Goal: Use online tool/utility: Utilize a website feature to perform a specific function

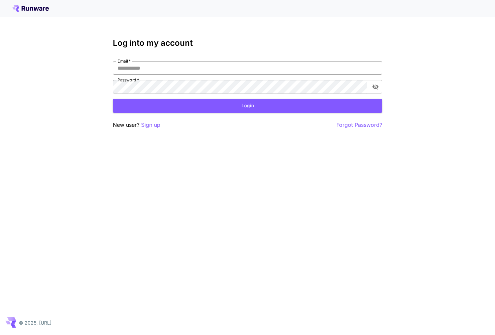
click at [329, 71] on input "Email   *" at bounding box center [247, 67] width 269 height 13
type input "*"
type input "**********"
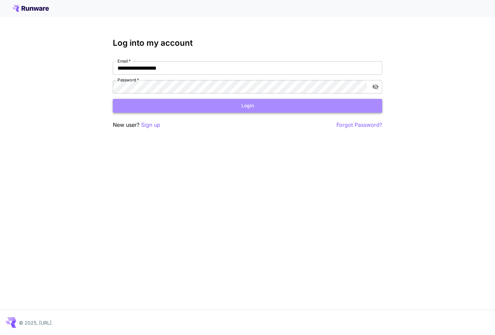
click at [200, 111] on button "Login" at bounding box center [247, 106] width 269 height 14
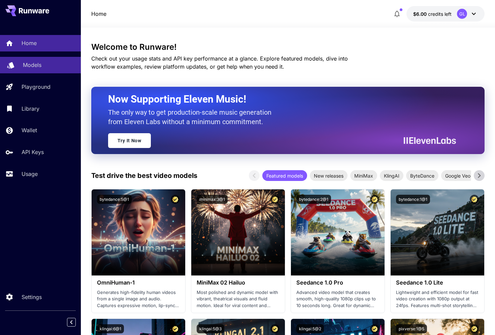
click at [43, 67] on div "Models" at bounding box center [49, 65] width 53 height 8
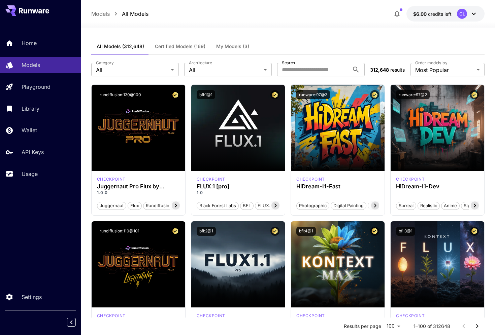
click at [222, 45] on span "My Models (3)" at bounding box center [232, 46] width 33 height 6
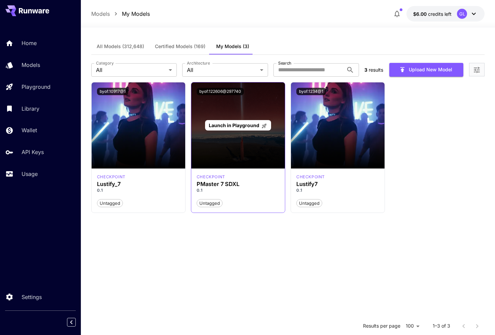
click at [258, 123] on span "Launch in Playground" at bounding box center [234, 126] width 51 height 6
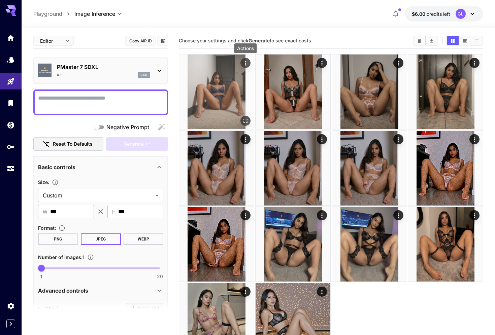
click at [247, 64] on icon "Actions" at bounding box center [245, 63] width 7 height 7
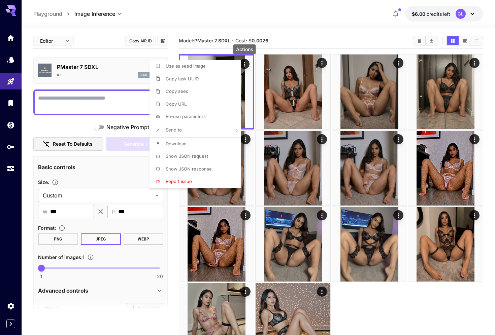
click at [208, 117] on li "Re-use parameters" at bounding box center [198, 116] width 96 height 13
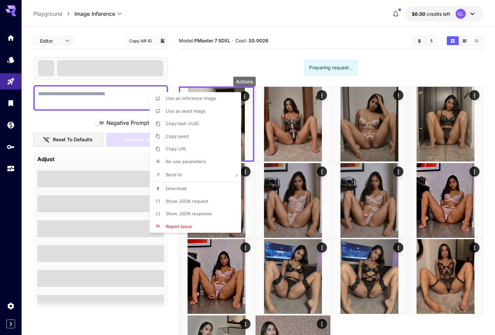
type textarea "**********"
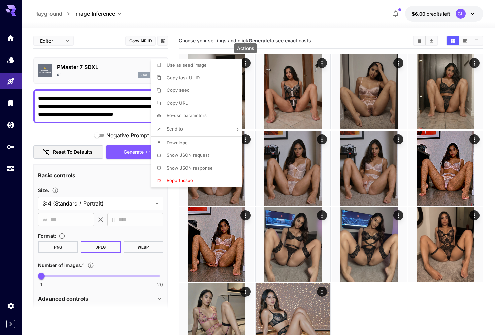
click at [107, 205] on div at bounding box center [247, 167] width 495 height 335
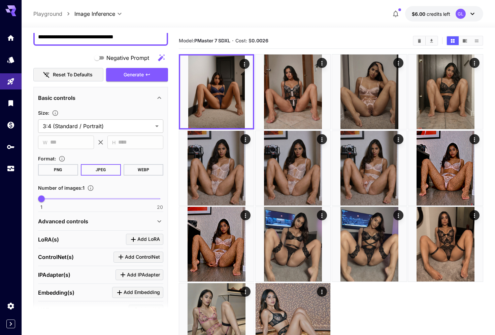
scroll to position [133, 0]
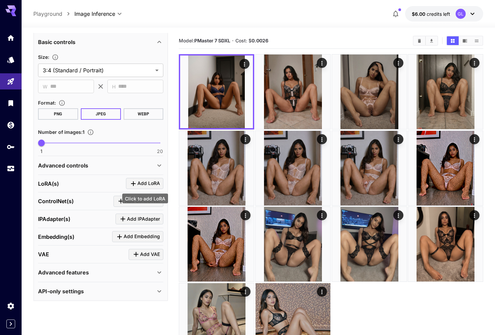
click at [144, 183] on span "Add LoRA" at bounding box center [148, 183] width 23 height 8
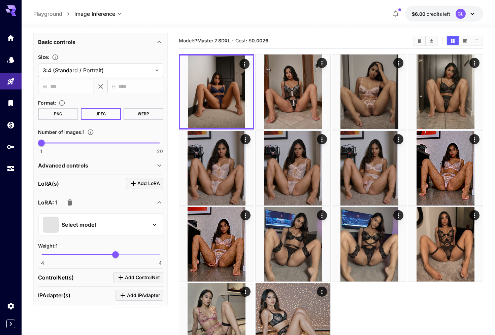
click at [104, 233] on div "Select model" at bounding box center [100, 224] width 125 height 23
click at [107, 219] on div "Select model" at bounding box center [95, 225] width 105 height 16
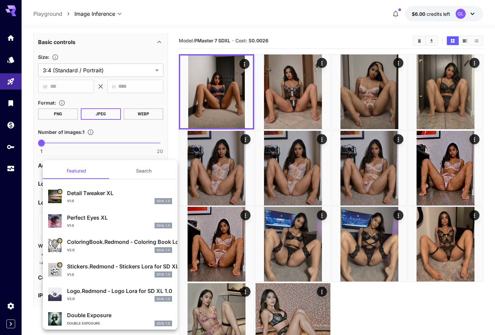
click at [125, 175] on button "Search" at bounding box center [143, 171] width 67 height 16
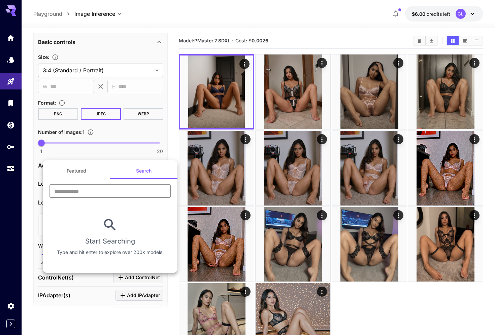
click at [112, 191] on input "text" at bounding box center [110, 191] width 121 height 13
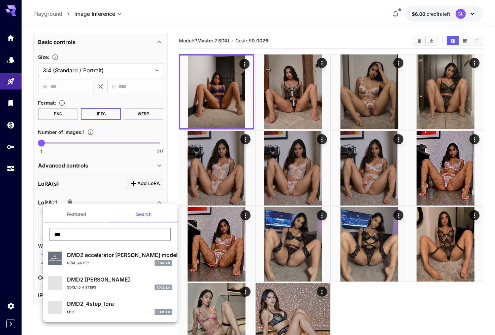
type input "****"
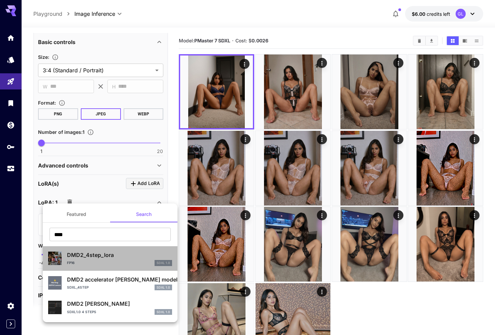
click at [103, 259] on p "DMD2_4step_lora" at bounding box center [119, 255] width 105 height 8
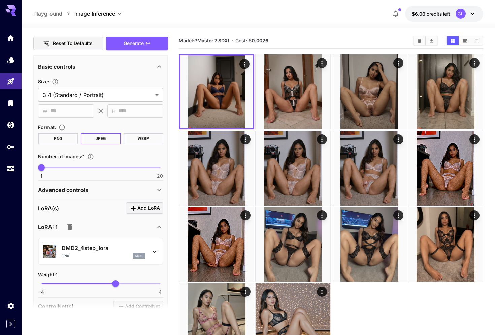
scroll to position [98, 0]
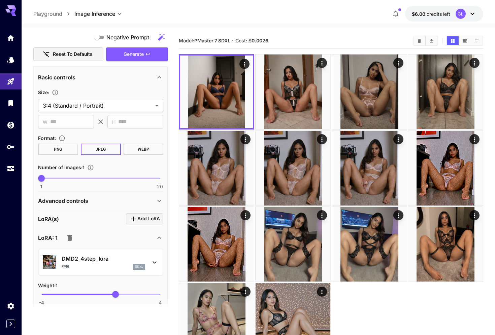
click at [123, 195] on div "Advanced controls" at bounding box center [100, 201] width 125 height 16
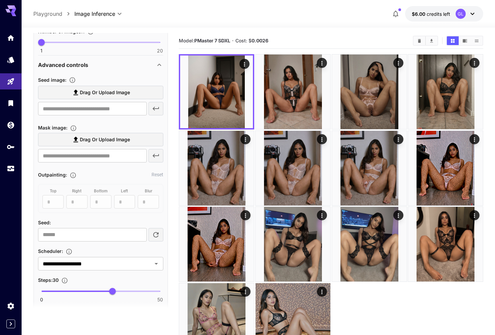
scroll to position [258, 0]
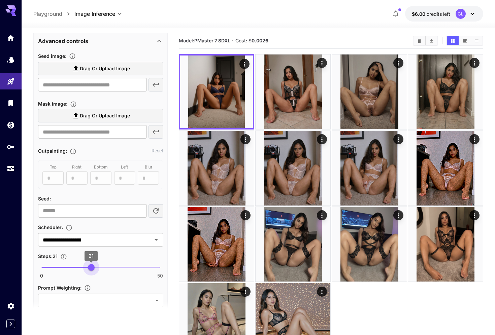
type input "**"
drag, startPoint x: 112, startPoint y: 267, endPoint x: 66, endPoint y: 267, distance: 46.1
click at [66, 267] on span "10" at bounding box center [65, 267] width 7 height 7
click at [97, 241] on input "**********" at bounding box center [90, 239] width 101 height 9
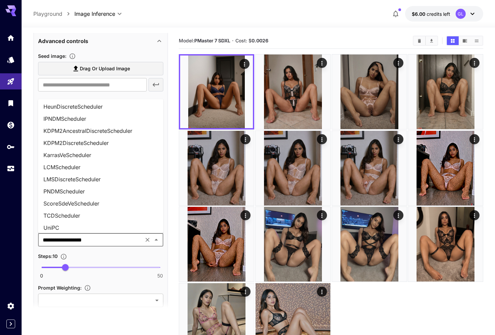
scroll to position [235, 0]
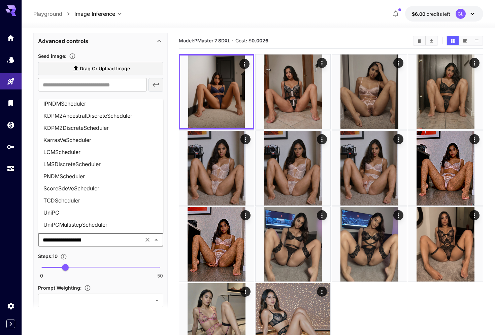
click at [116, 149] on li "LCMScheduler" at bounding box center [100, 152] width 125 height 12
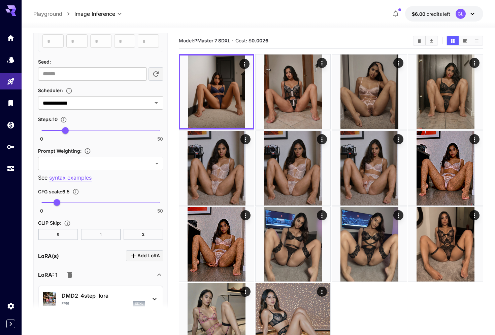
scroll to position [395, 0]
type input "***"
drag, startPoint x: 63, startPoint y: 201, endPoint x: 45, endPoint y: 208, distance: 18.8
click at [45, 206] on span "1.5" at bounding box center [45, 202] width 7 height 7
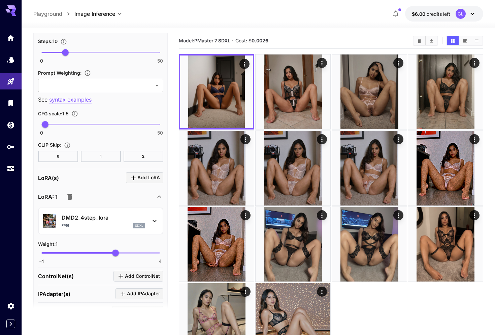
scroll to position [474, 0]
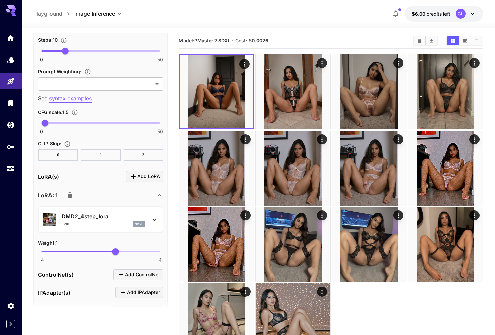
click at [92, 223] on div "fp16 sdxl" at bounding box center [104, 225] width 84 height 6
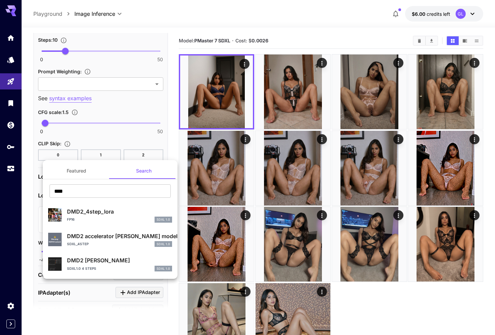
click at [14, 230] on div at bounding box center [247, 167] width 495 height 335
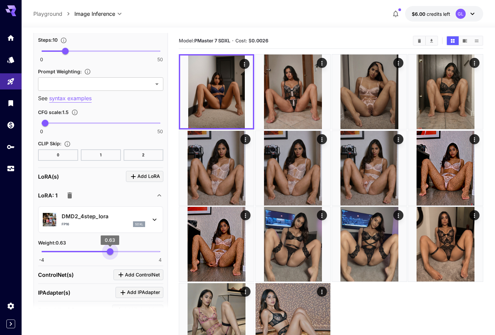
type input "****"
drag, startPoint x: 116, startPoint y: 253, endPoint x: 110, endPoint y: 252, distance: 5.5
click at [110, 252] on span "0.66" at bounding box center [110, 252] width 7 height 7
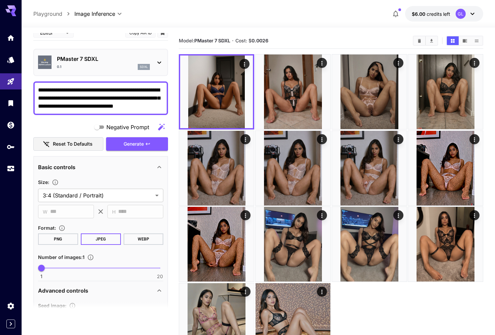
scroll to position [0, 0]
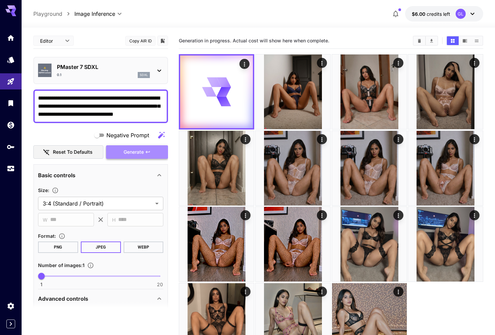
click at [152, 152] on button "Generate" at bounding box center [137, 152] width 62 height 14
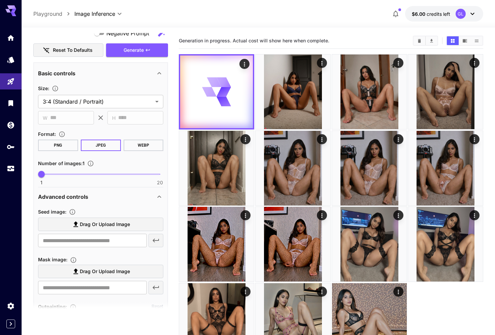
scroll to position [101, 0]
click at [151, 49] on button "Generate" at bounding box center [137, 51] width 62 height 14
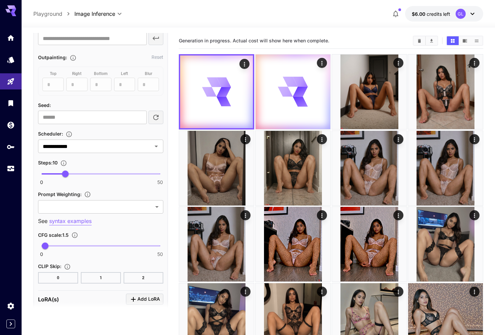
scroll to position [415, 0]
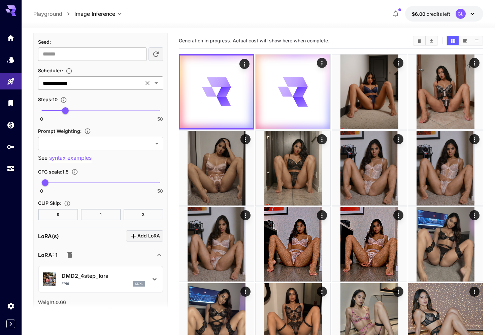
click at [155, 82] on icon "Open" at bounding box center [156, 83] width 8 height 8
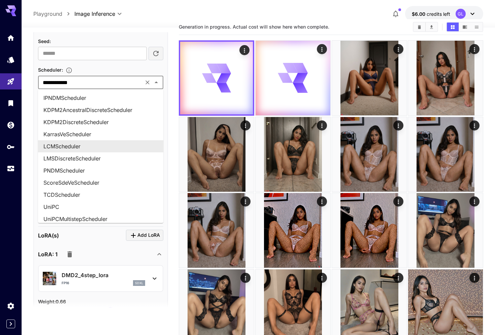
scroll to position [235, 0]
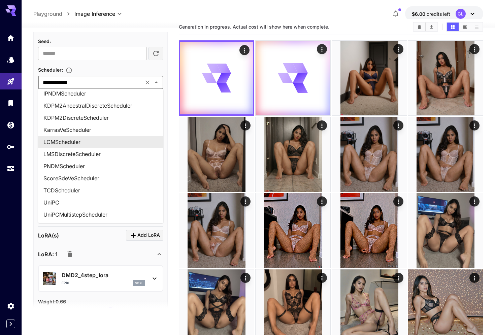
click at [121, 146] on li "LCMScheduler" at bounding box center [100, 142] width 125 height 12
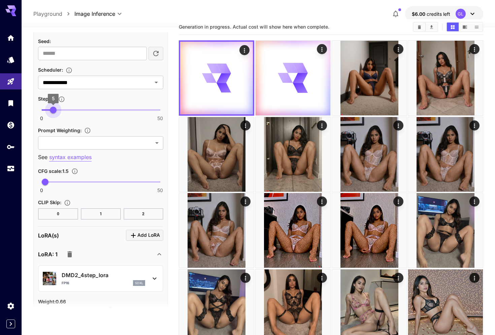
type input "*"
drag, startPoint x: 68, startPoint y: 112, endPoint x: 50, endPoint y: 114, distance: 18.0
click at [50, 113] on span "4" at bounding box center [50, 110] width 7 height 7
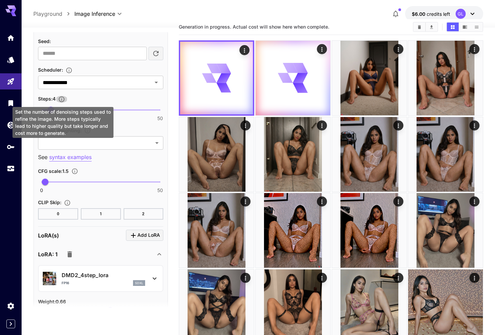
click at [62, 101] on icon "Set the number of denoising steps used to refine the image. More steps typicall…" at bounding box center [62, 100] width 6 height 6
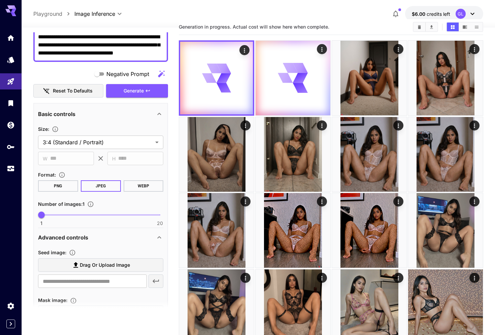
scroll to position [58, 0]
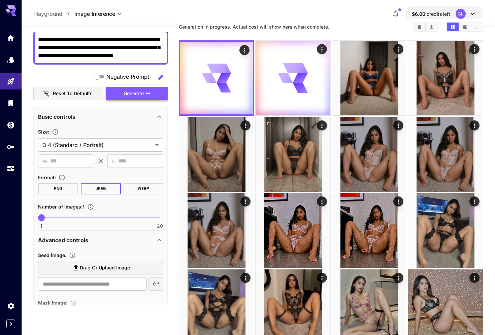
click at [117, 92] on button "Generate" at bounding box center [137, 94] width 62 height 14
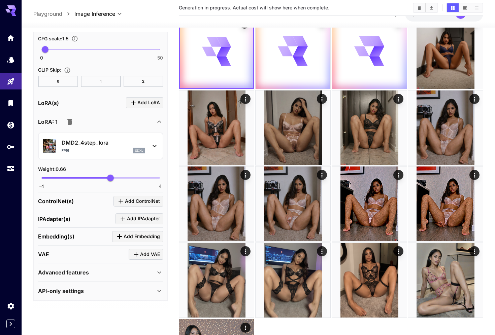
scroll to position [41, 0]
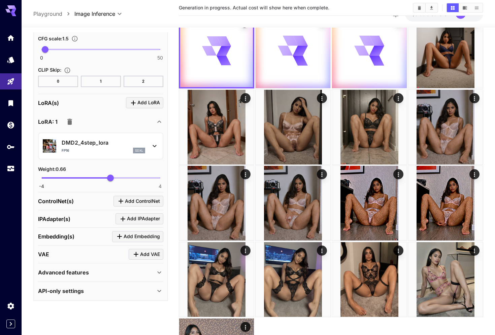
click at [135, 151] on div "sdxl" at bounding box center [139, 151] width 12 height 6
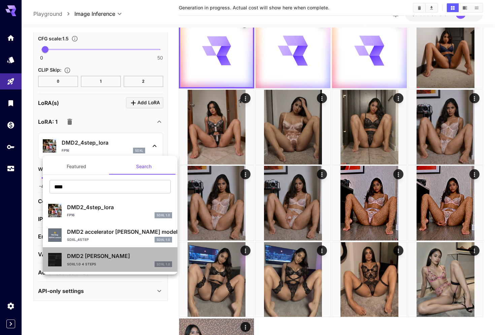
click at [98, 254] on p "DMD2 [PERSON_NAME]" at bounding box center [119, 256] width 105 height 8
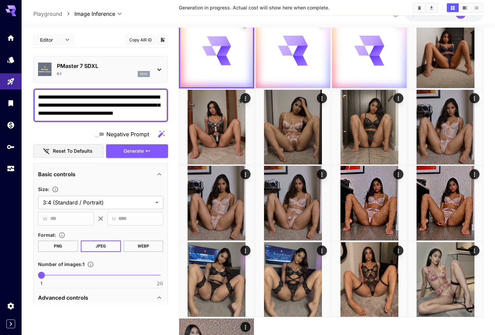
scroll to position [0, 0]
click at [124, 149] on span "Generate" at bounding box center [134, 151] width 20 height 8
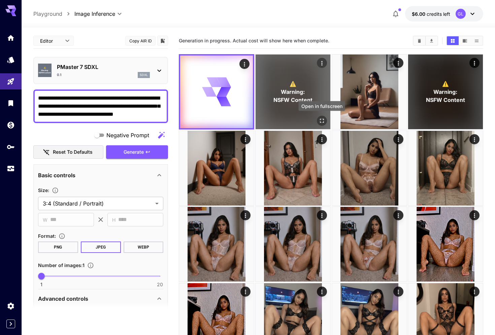
click at [325, 119] on icon "Open in fullscreen" at bounding box center [321, 121] width 7 height 7
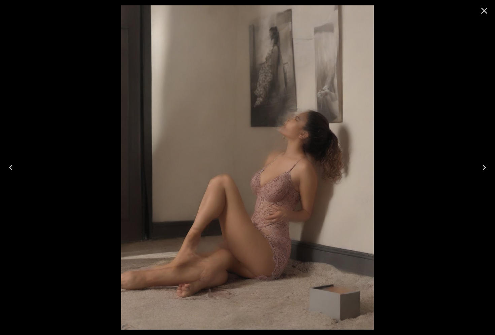
click at [485, 13] on icon "Close" at bounding box center [484, 10] width 11 height 11
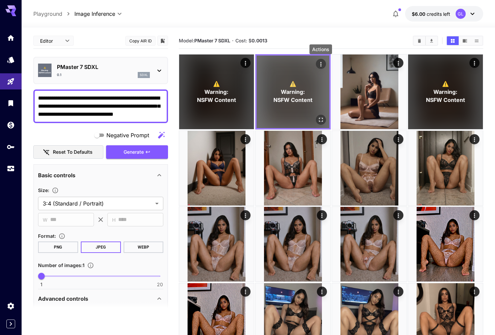
click at [324, 64] on button "Actions" at bounding box center [321, 64] width 10 height 10
click at [323, 64] on icon "Actions" at bounding box center [320, 64] width 7 height 7
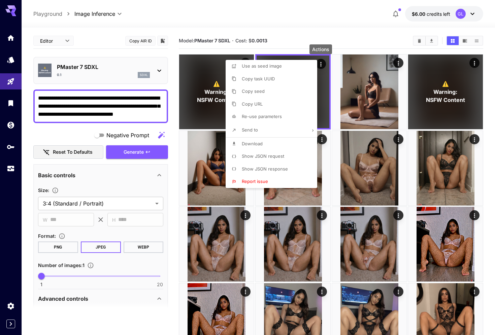
click at [125, 287] on div at bounding box center [247, 167] width 495 height 335
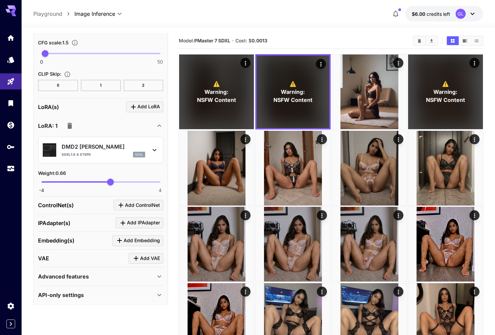
scroll to position [548, 0]
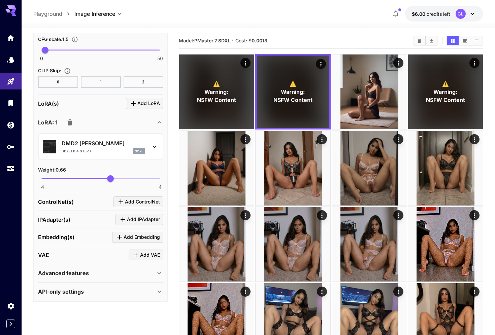
click at [123, 275] on div "Advanced features" at bounding box center [96, 273] width 117 height 8
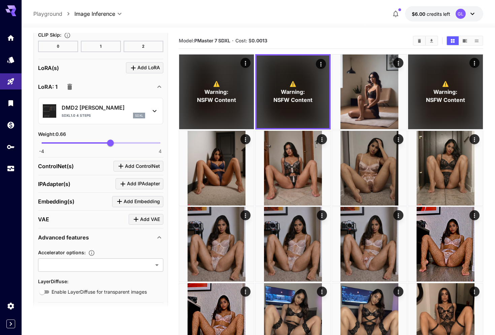
scroll to position [603, 0]
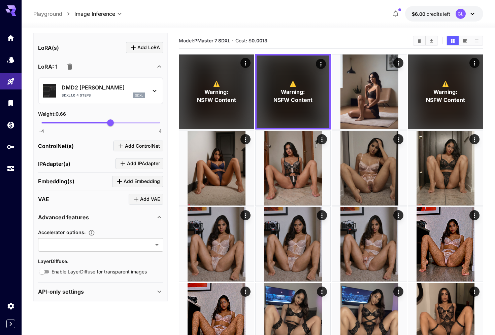
click at [122, 296] on div "API-only settings" at bounding box center [100, 292] width 125 height 16
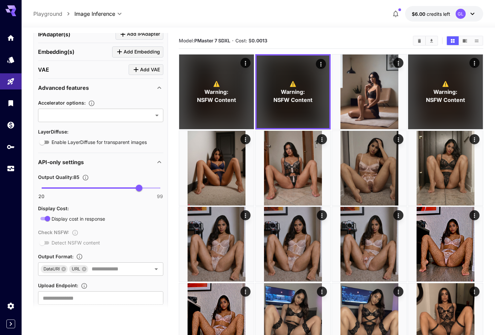
scroll to position [749, 0]
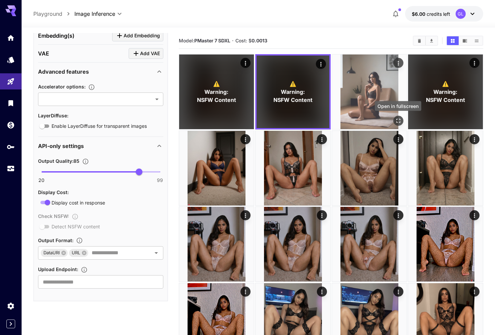
click at [396, 116] on button "Open in fullscreen" at bounding box center [398, 121] width 10 height 10
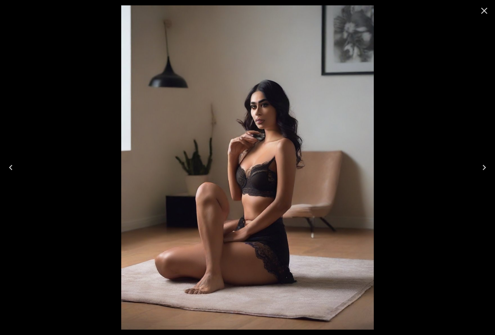
click at [488, 12] on icon "Close" at bounding box center [484, 10] width 11 height 11
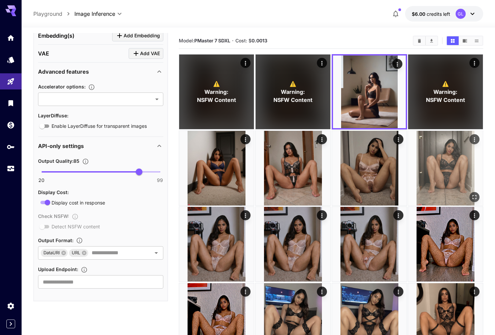
scroll to position [120, 0]
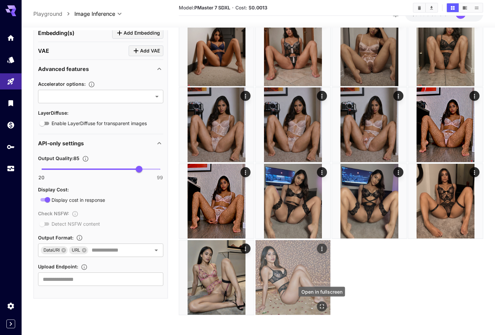
click at [324, 305] on icon "Open in fullscreen" at bounding box center [321, 306] width 7 height 7
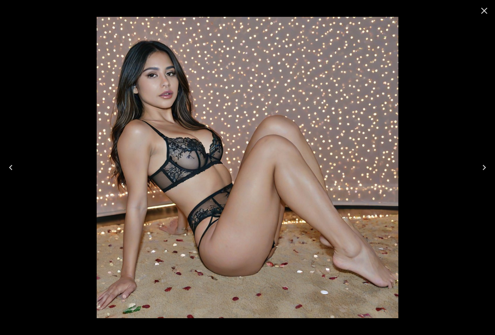
click at [482, 7] on icon "Close" at bounding box center [484, 10] width 11 height 11
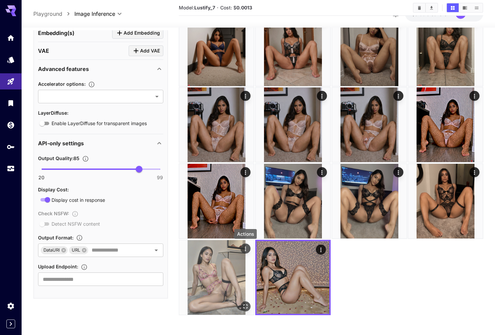
click at [245, 248] on icon "Actions" at bounding box center [245, 249] width 7 height 7
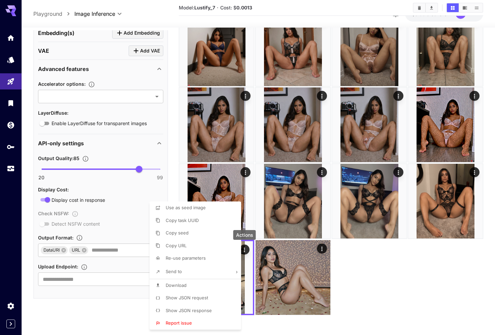
click at [204, 262] on li "Re-use parameters" at bounding box center [198, 258] width 96 height 13
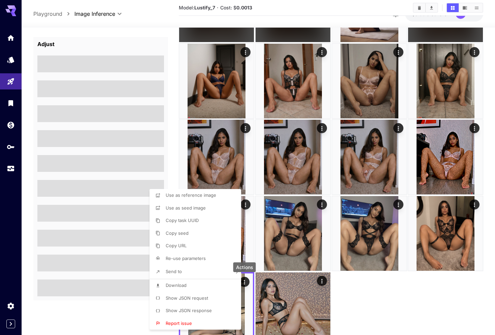
type textarea "**********"
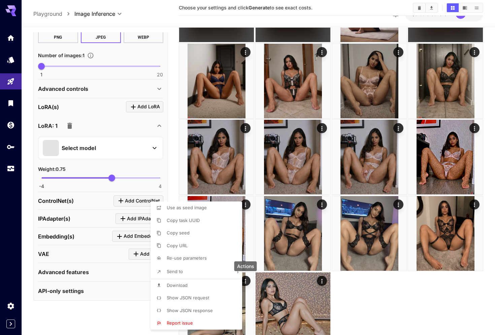
scroll to position [214, 0]
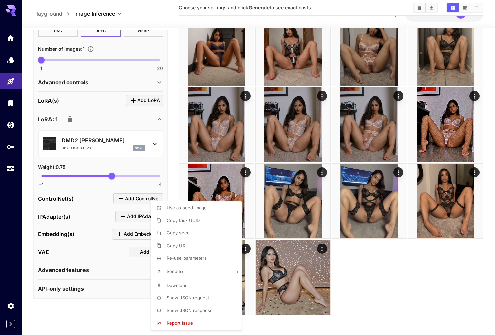
click at [149, 47] on div at bounding box center [247, 167] width 495 height 335
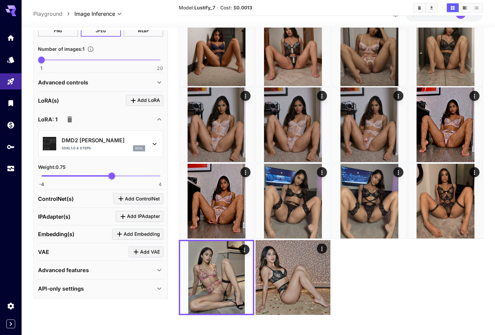
click at [135, 84] on div "Advanced controls" at bounding box center [96, 82] width 117 height 8
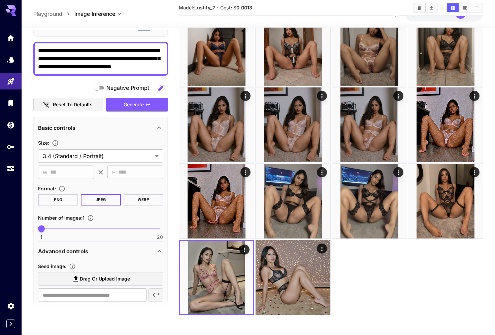
scroll to position [0, 0]
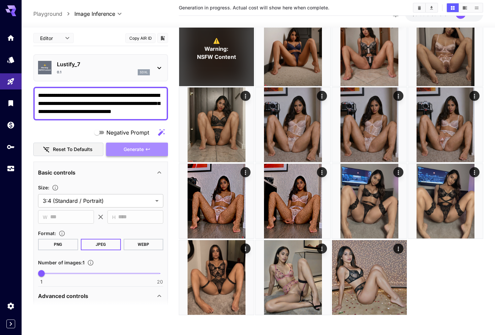
click at [131, 143] on button "Generate" at bounding box center [137, 150] width 62 height 14
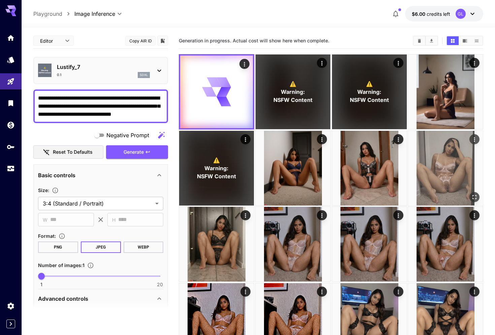
click at [474, 191] on img at bounding box center [445, 168] width 75 height 75
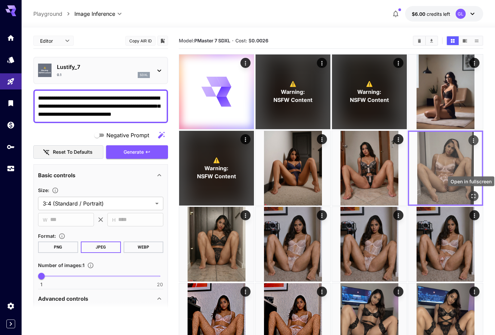
click at [474, 194] on icon "Open in fullscreen" at bounding box center [473, 196] width 4 height 4
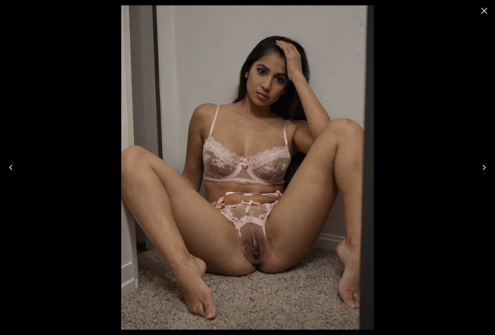
click at [487, 8] on icon "Close" at bounding box center [484, 11] width 6 height 6
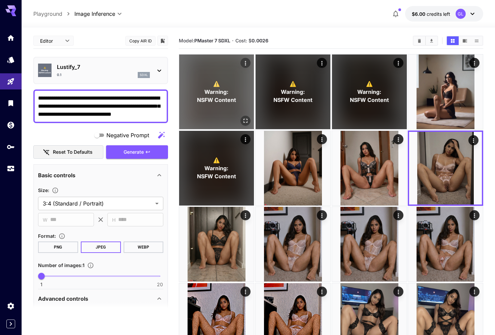
click at [246, 60] on icon "Actions" at bounding box center [245, 63] width 7 height 7
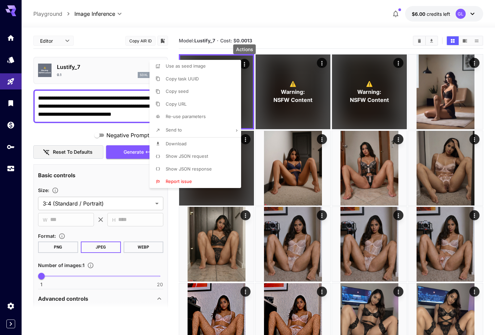
click at [268, 35] on div at bounding box center [247, 167] width 495 height 335
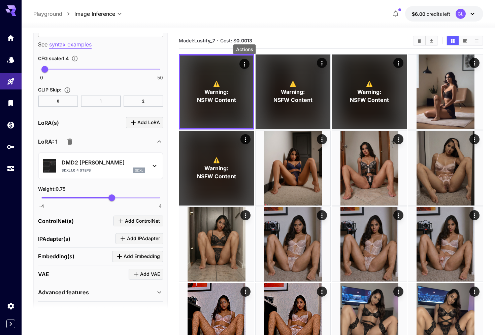
scroll to position [548, 0]
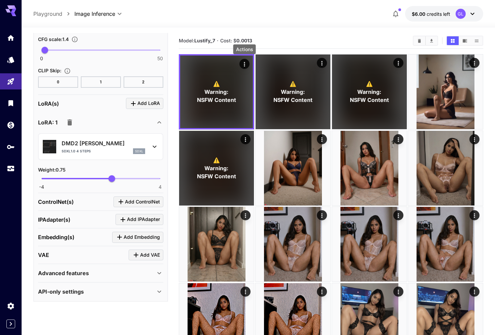
click at [117, 271] on div "Advanced features" at bounding box center [96, 273] width 117 height 8
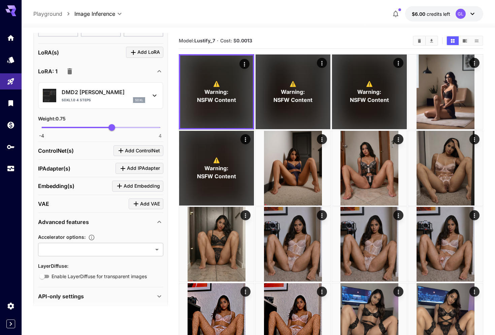
scroll to position [603, 0]
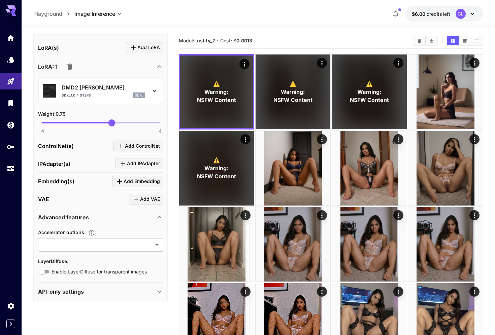
click at [109, 288] on div "API-only settings" at bounding box center [96, 292] width 117 height 8
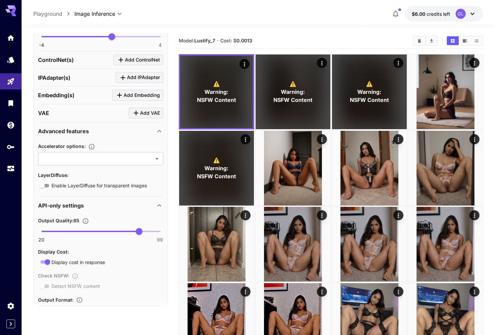
scroll to position [749, 0]
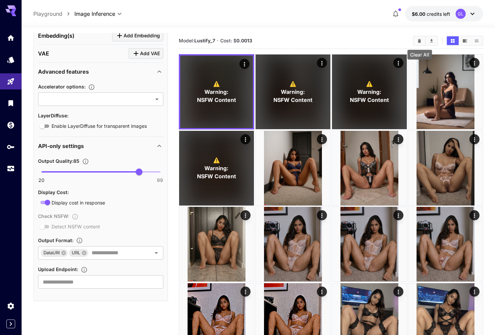
click at [419, 41] on icon "Clear All" at bounding box center [419, 41] width 3 height 4
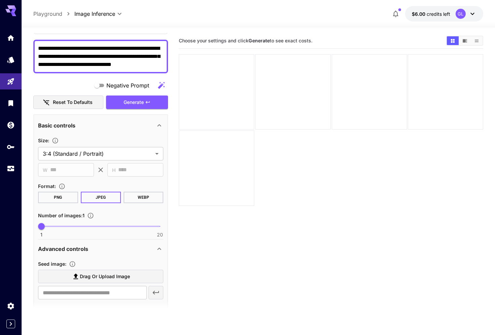
scroll to position [70, 0]
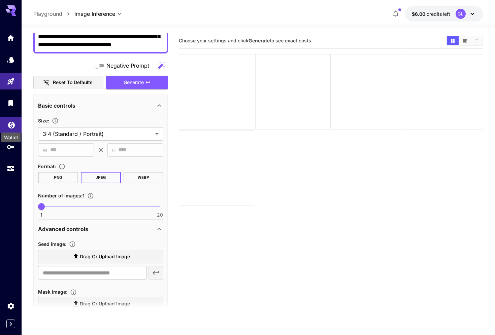
click at [11, 121] on icon "Wallet" at bounding box center [11, 123] width 8 height 8
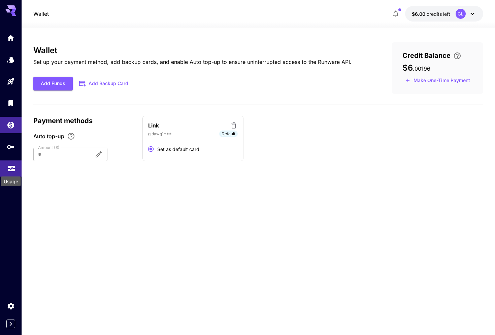
click at [13, 173] on div "Usage" at bounding box center [10, 179] width 21 height 15
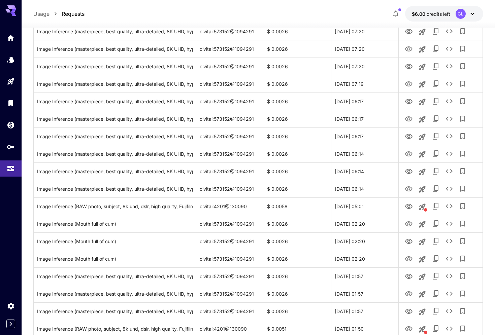
scroll to position [310, 0]
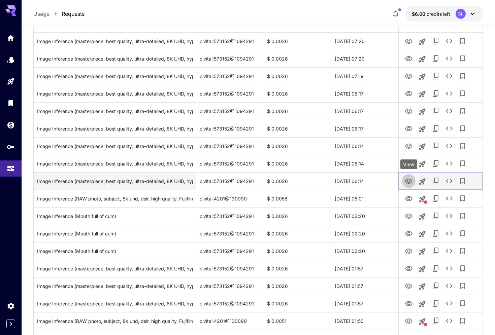
click at [412, 179] on icon "View" at bounding box center [409, 181] width 8 height 8
